Goal: Information Seeking & Learning: Learn about a topic

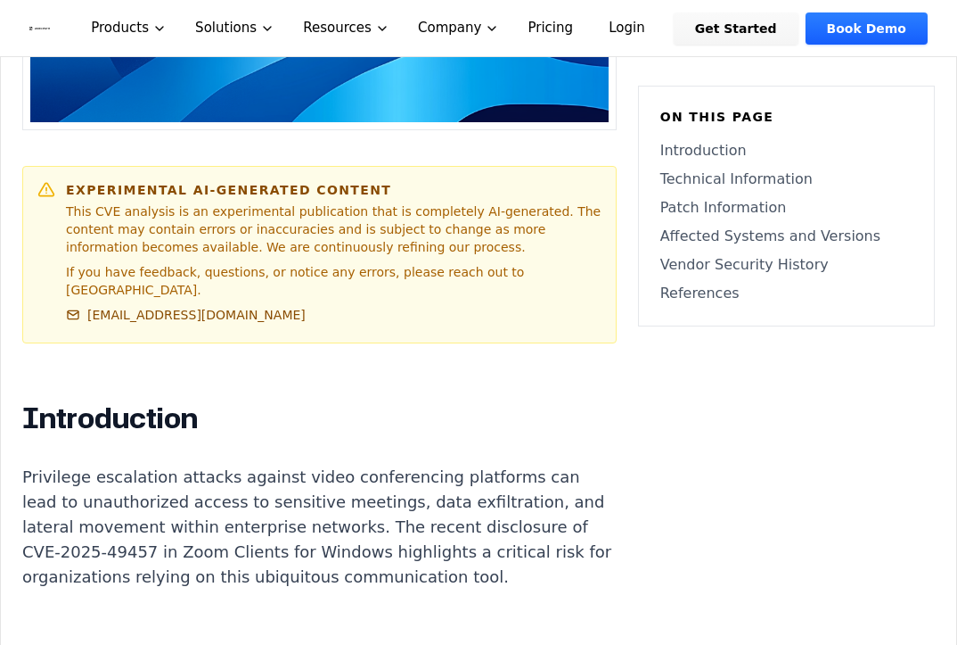
scroll to position [1150, 0]
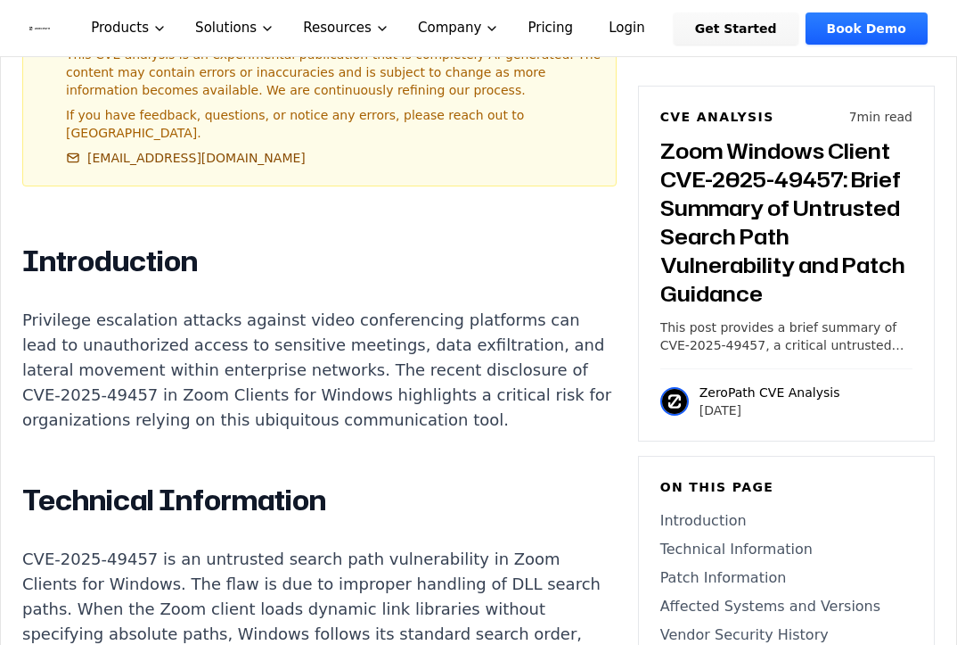
click at [425, 397] on p "Privilege escalation attacks against video conferencing platforms can lead to u…" at bounding box center [319, 370] width 595 height 125
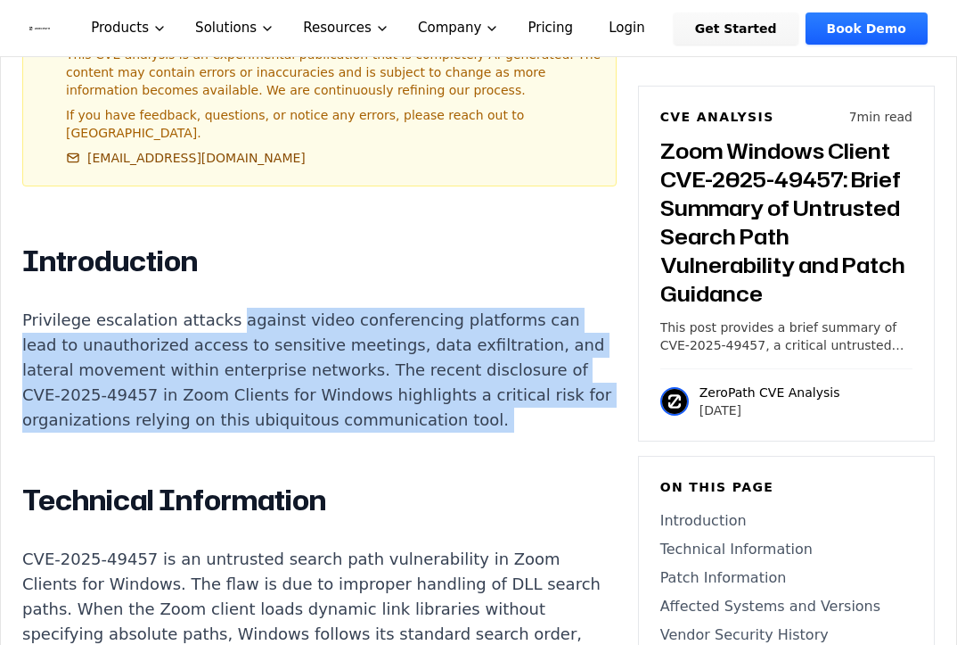
drag, startPoint x: 425, startPoint y: 397, endPoint x: 243, endPoint y: 300, distance: 205.8
click at [243, 308] on p "Privilege escalation attacks against video conferencing platforms can lead to u…" at bounding box center [319, 370] width 595 height 125
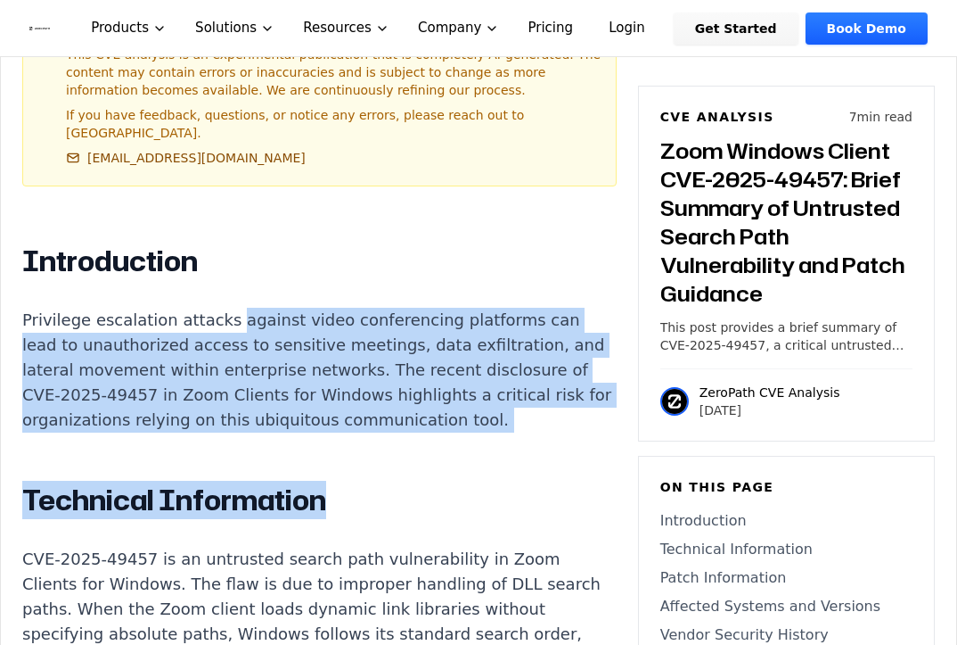
drag, startPoint x: 218, startPoint y: 300, endPoint x: 386, endPoint y: 415, distance: 203.3
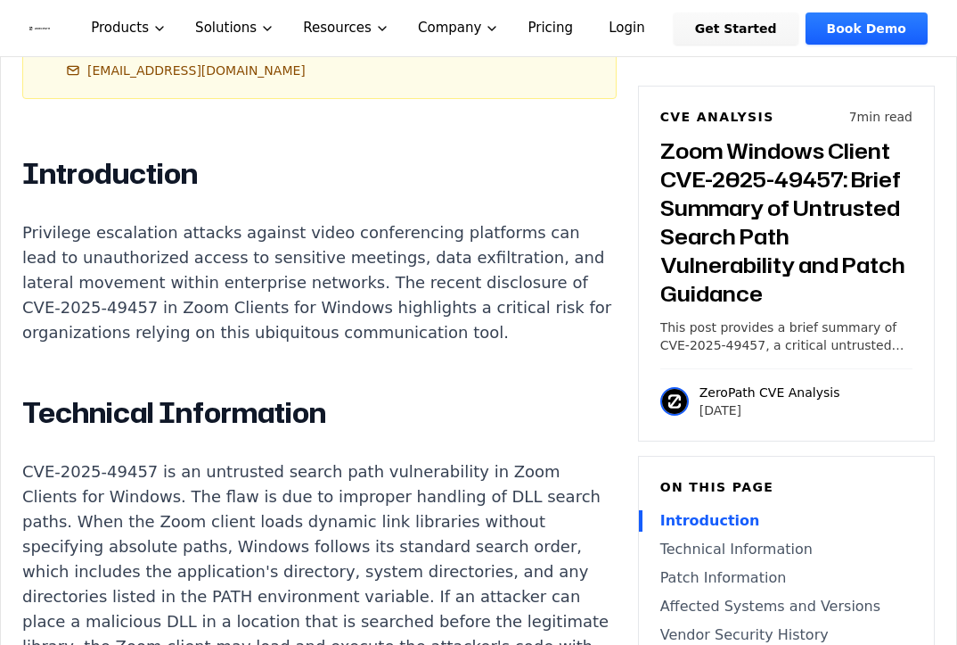
scroll to position [1302, 0]
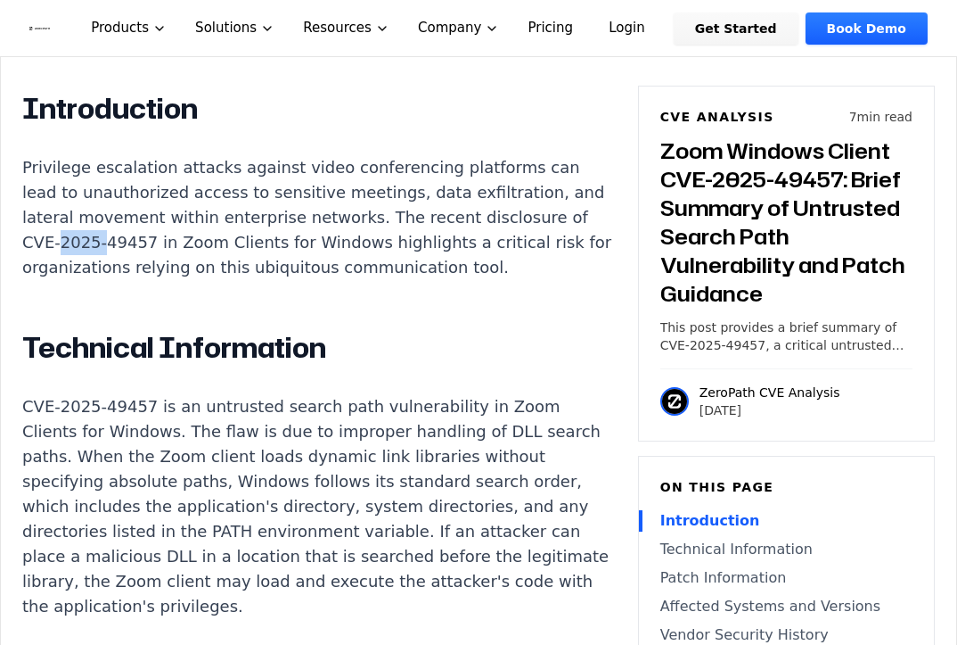
drag, startPoint x: 564, startPoint y: 204, endPoint x: 502, endPoint y: 209, distance: 62.6
click at [502, 209] on p "Privilege escalation attacks against video conferencing platforms can lead to u…" at bounding box center [319, 217] width 595 height 125
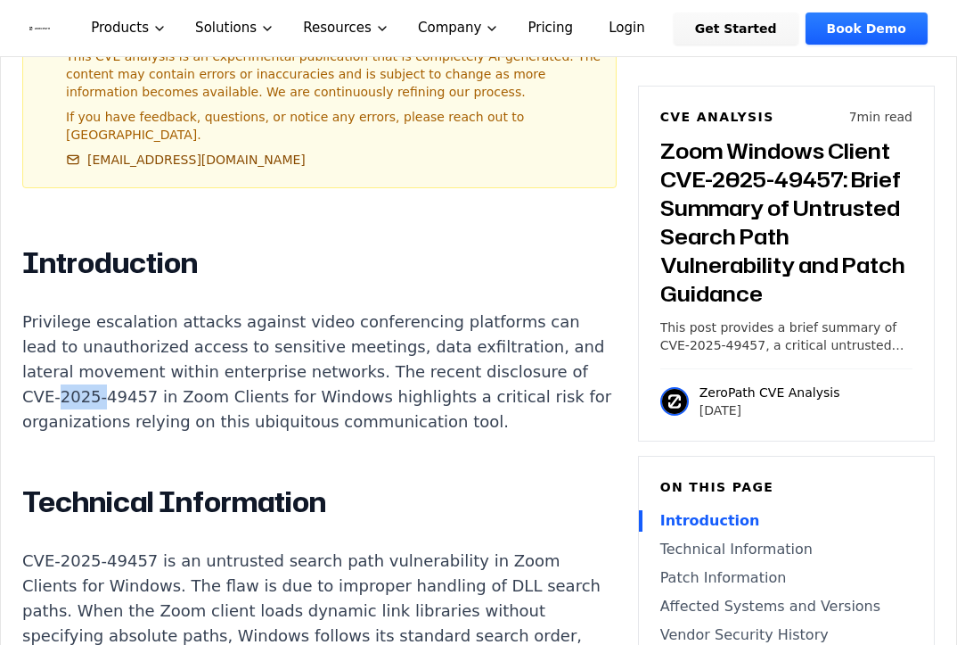
scroll to position [1147, 0]
click at [557, 310] on p "Privilege escalation attacks against video conferencing platforms can lead to u…" at bounding box center [319, 372] width 595 height 125
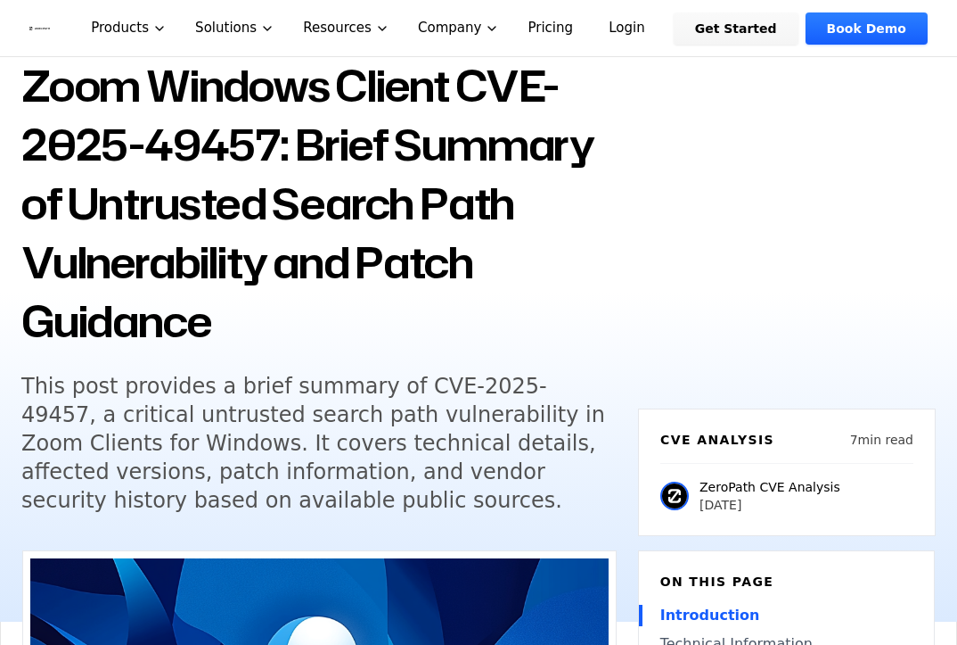
scroll to position [130, 0]
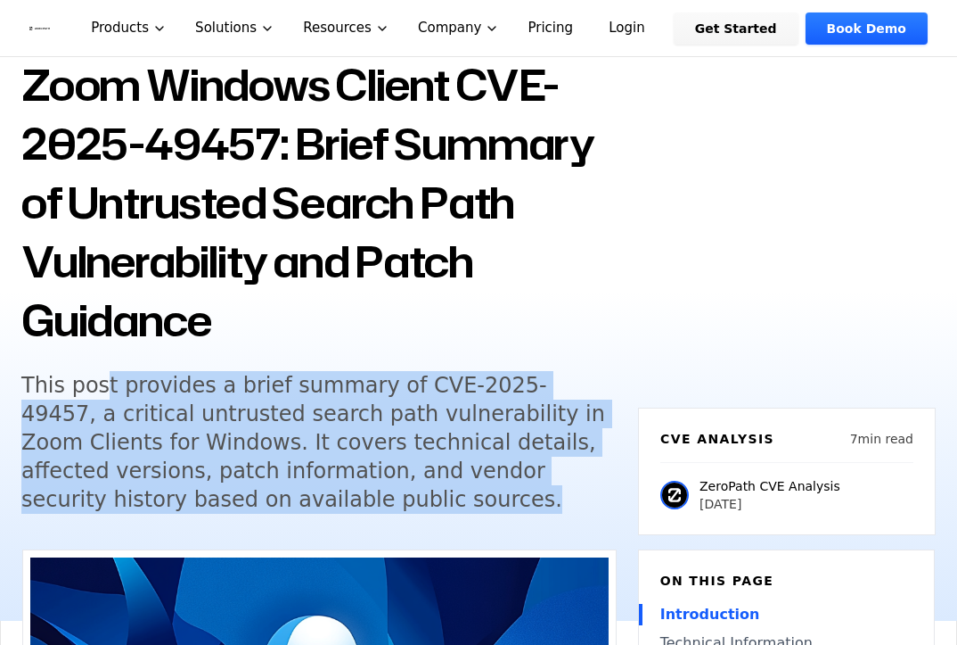
drag, startPoint x: 546, startPoint y: 499, endPoint x: 100, endPoint y: 381, distance: 462.1
click at [100, 381] on h5 "This post provides a brief summary of CVE-2025-49457, a critical untrusted sear…" at bounding box center [318, 442] width 595 height 143
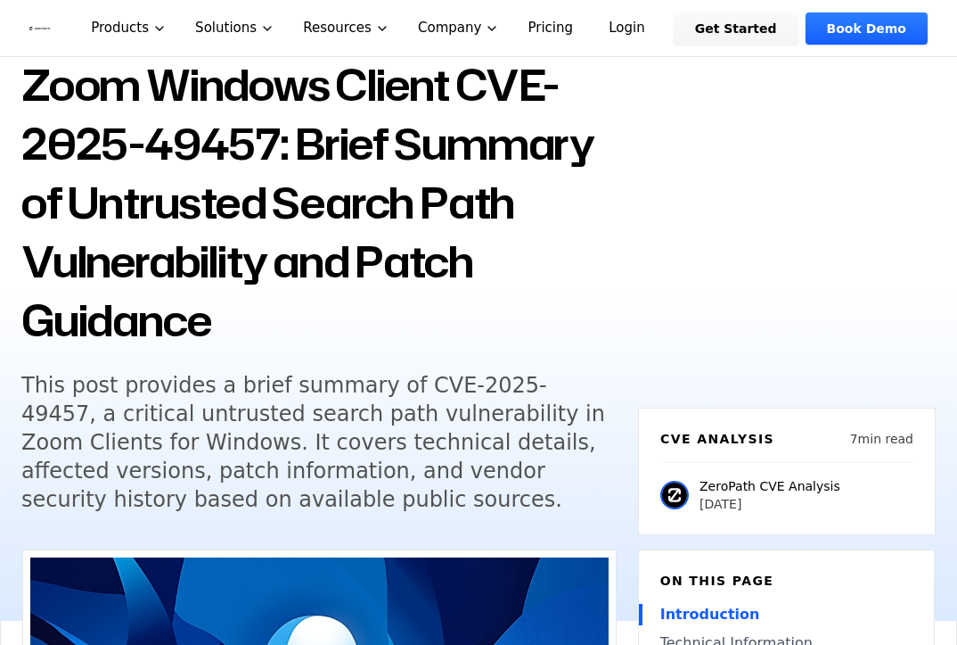
click at [37, 385] on h5 "This post provides a brief summary of CVE-2025-49457, a critical untrusted sear…" at bounding box center [318, 442] width 595 height 143
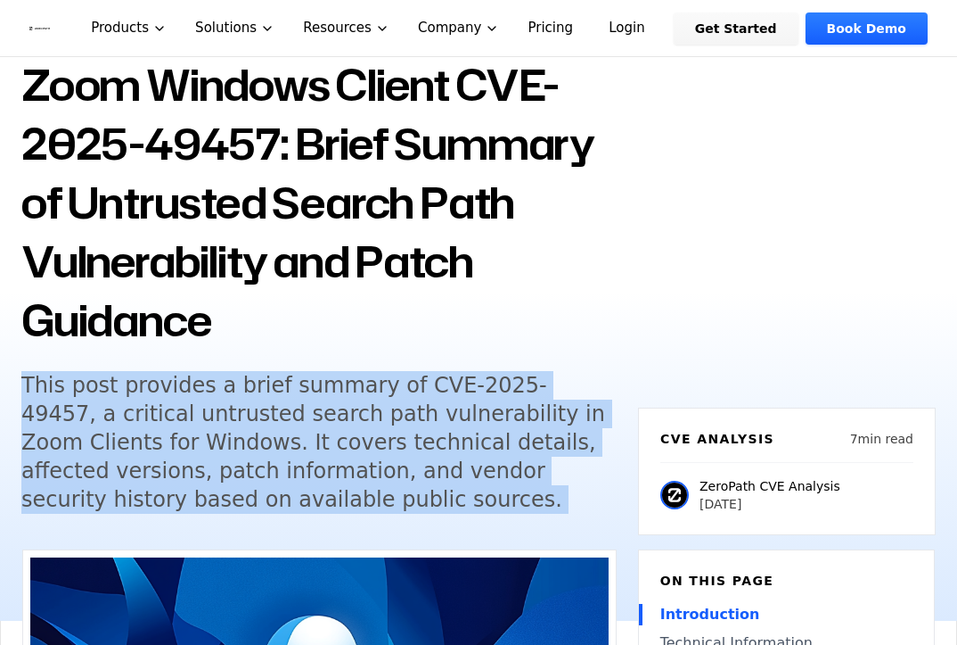
drag, startPoint x: 37, startPoint y: 385, endPoint x: 165, endPoint y: 495, distance: 168.8
click at [165, 495] on h5 "This post provides a brief summary of CVE-2025-49457, a critical untrusted sear…" at bounding box center [318, 442] width 595 height 143
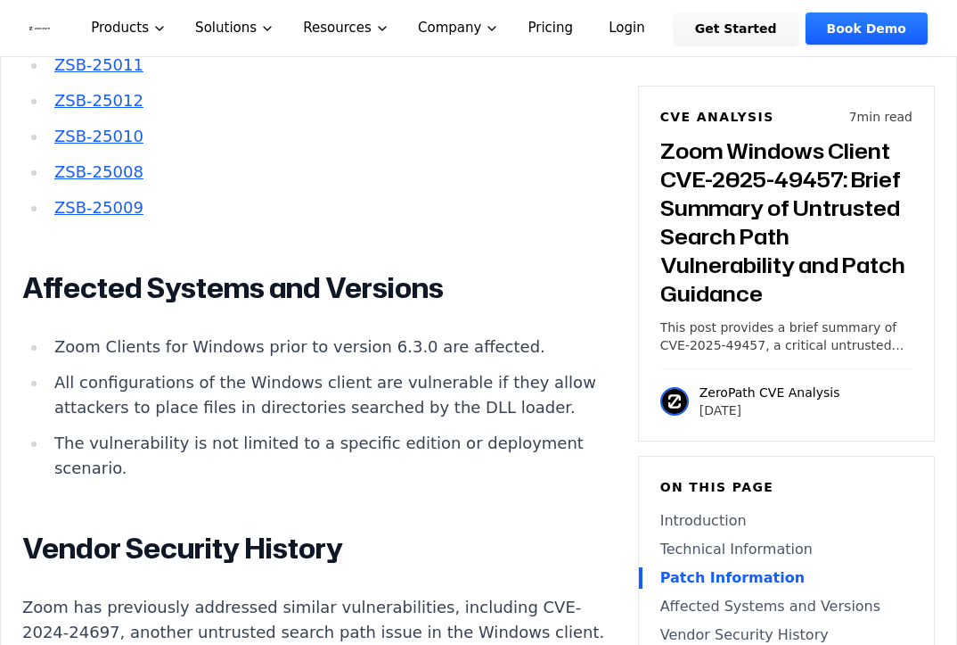
scroll to position [2413, 0]
